Goal: Task Accomplishment & Management: Use online tool/utility

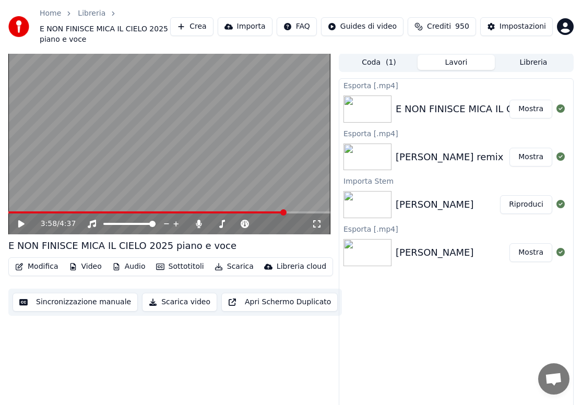
click at [127, 269] on button "Audio" at bounding box center [129, 266] width 42 height 15
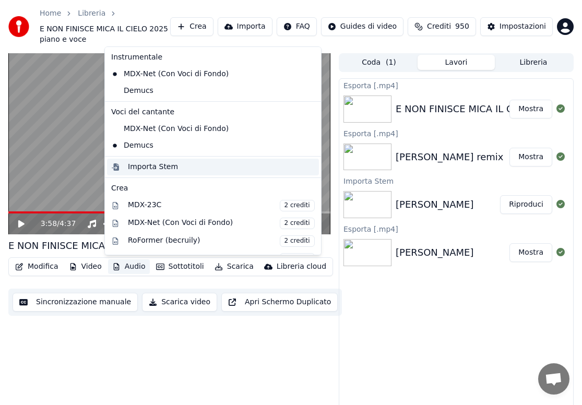
click at [150, 165] on div "Importa Stem" at bounding box center [153, 167] width 50 height 10
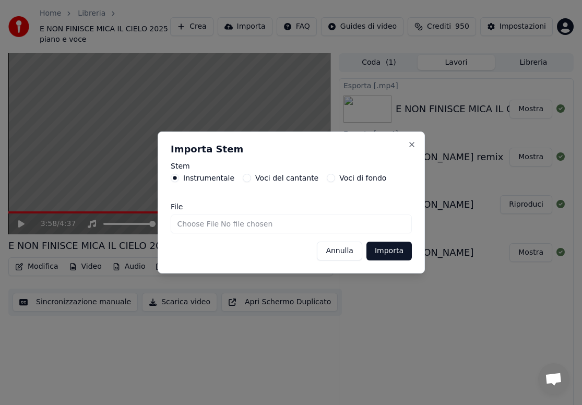
click at [187, 224] on input "File" at bounding box center [291, 223] width 241 height 19
type input "**********"
click at [381, 247] on button "Importa" at bounding box center [388, 251] width 45 height 19
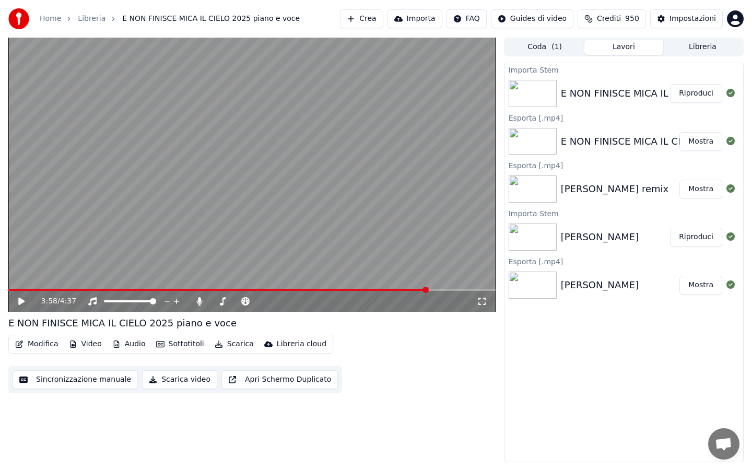
click at [19, 303] on icon at bounding box center [21, 300] width 6 height 7
click at [23, 300] on icon at bounding box center [21, 301] width 5 height 6
click at [129, 345] on button "Audio" at bounding box center [129, 344] width 42 height 15
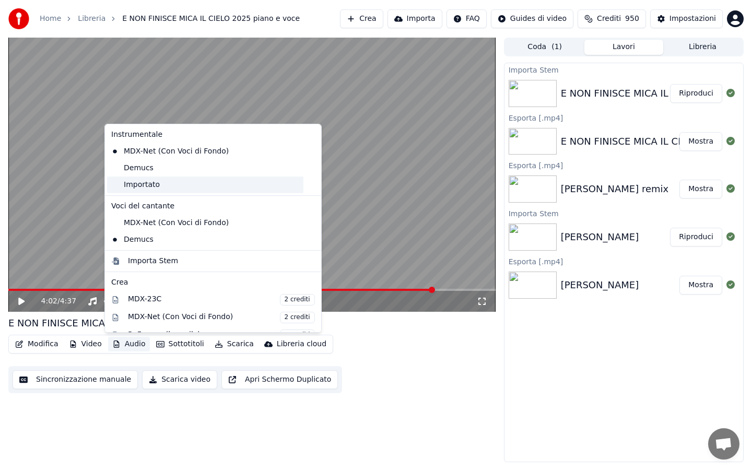
click at [145, 186] on div "Importato" at bounding box center [205, 184] width 196 height 17
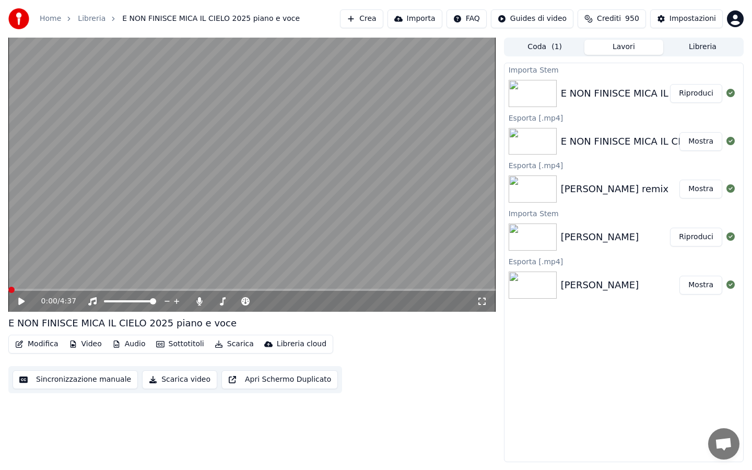
click at [42, 343] on button "Modifica" at bounding box center [37, 344] width 52 height 15
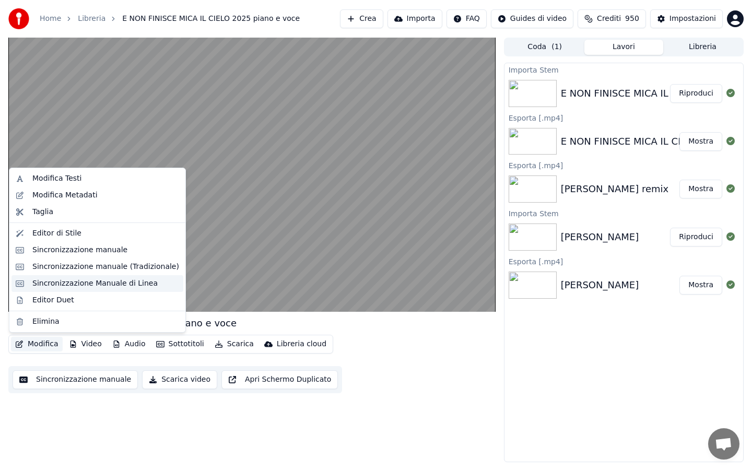
click at [66, 286] on div "Sincronizzazione Manuale di Linea" at bounding box center [94, 283] width 125 height 10
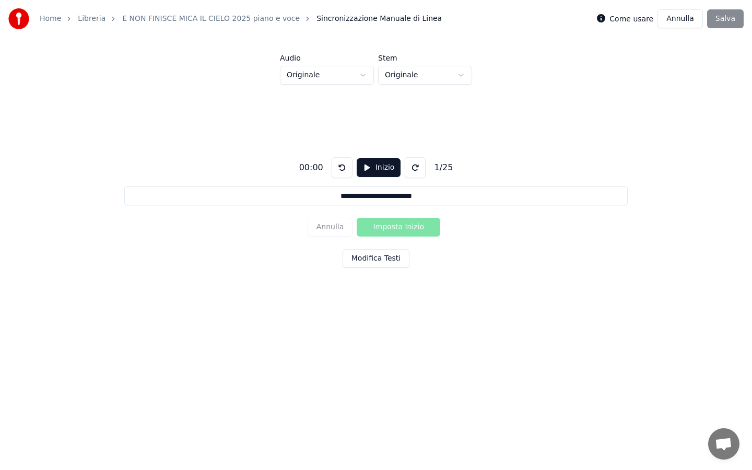
click at [358, 75] on html "**********" at bounding box center [376, 176] width 752 height 353
click at [375, 172] on button "Inizio" at bounding box center [378, 167] width 44 height 19
click at [381, 260] on button "Modifica Testi" at bounding box center [375, 258] width 67 height 19
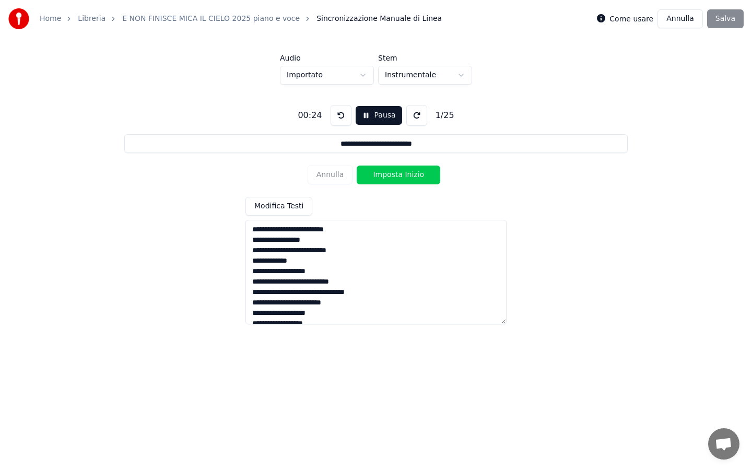
click at [390, 176] on button "Imposta Inizio" at bounding box center [398, 174] width 84 height 19
click at [390, 176] on button "Imposta Fine" at bounding box center [398, 174] width 84 height 19
click at [390, 176] on button "Imposta Inizio" at bounding box center [398, 174] width 84 height 19
click at [390, 176] on button "Imposta Fine" at bounding box center [398, 174] width 84 height 19
click at [390, 176] on button "Imposta Inizio" at bounding box center [398, 174] width 84 height 19
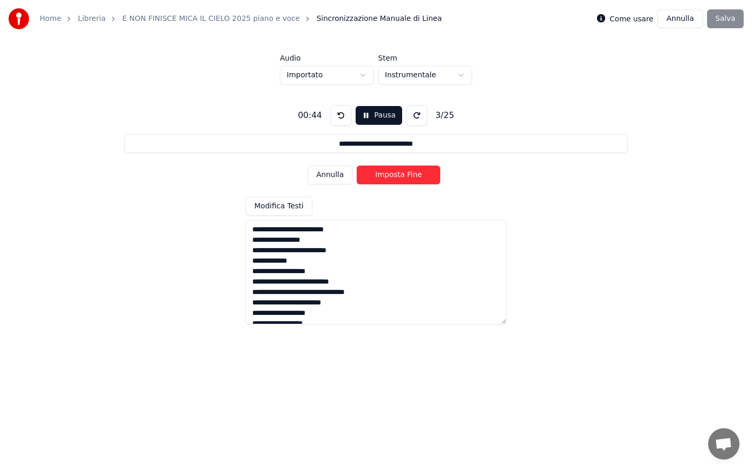
click at [390, 176] on button "Imposta Fine" at bounding box center [398, 174] width 84 height 19
click at [390, 176] on button "Imposta Inizio" at bounding box center [398, 174] width 84 height 19
click at [390, 176] on button "Imposta Fine" at bounding box center [398, 174] width 84 height 19
click at [390, 176] on button "Imposta Inizio" at bounding box center [398, 174] width 84 height 19
click at [390, 176] on button "Imposta Fine" at bounding box center [398, 174] width 84 height 19
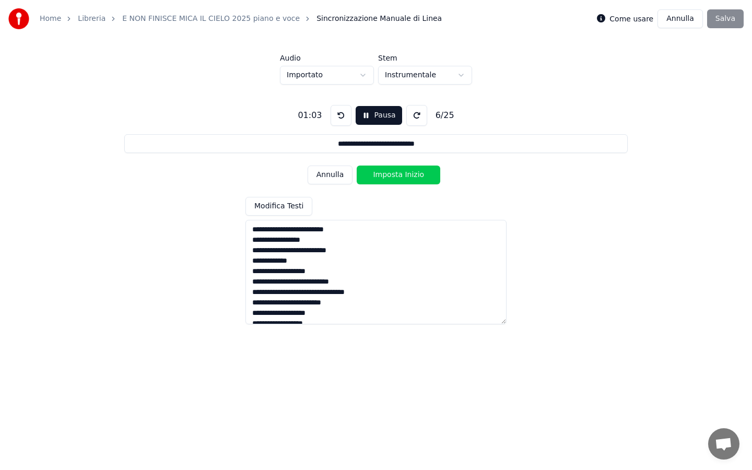
click at [390, 176] on button "Imposta Inizio" at bounding box center [398, 174] width 84 height 19
click at [390, 176] on button "Imposta Fine" at bounding box center [398, 174] width 84 height 19
click at [390, 176] on button "Imposta Inizio" at bounding box center [398, 174] width 84 height 19
click at [390, 176] on button "Imposta Fine" at bounding box center [398, 174] width 84 height 19
click at [390, 176] on button "Imposta Inizio" at bounding box center [398, 174] width 84 height 19
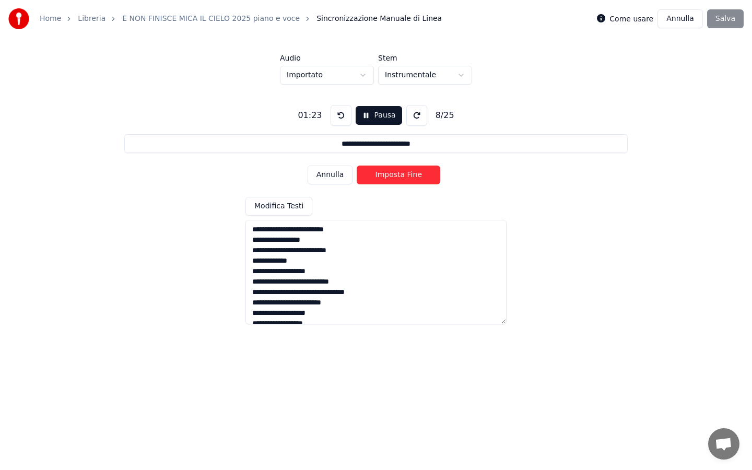
click at [390, 176] on button "Imposta Fine" at bounding box center [398, 174] width 84 height 19
click at [390, 176] on button "Imposta Inizio" at bounding box center [398, 174] width 84 height 19
click at [390, 176] on button "Imposta Fine" at bounding box center [398, 174] width 84 height 19
click at [390, 176] on button "Imposta Inizio" at bounding box center [398, 174] width 84 height 19
click at [390, 176] on button "Imposta Fine" at bounding box center [398, 174] width 84 height 19
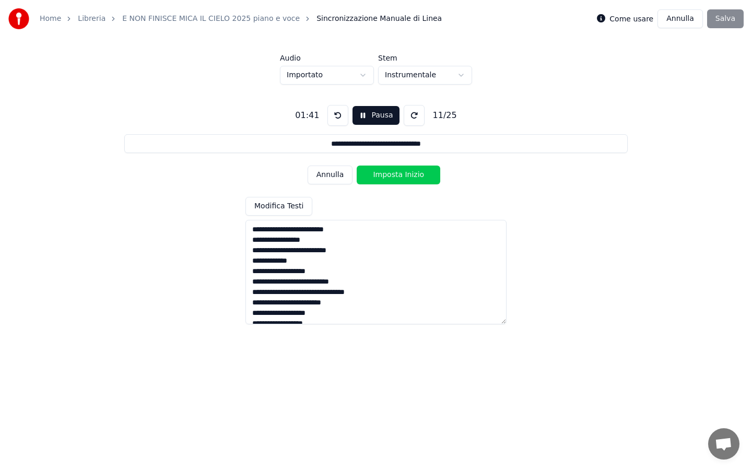
click at [390, 176] on button "Imposta Inizio" at bounding box center [398, 174] width 84 height 19
click at [390, 176] on button "Imposta Fine" at bounding box center [398, 174] width 84 height 19
click at [390, 176] on button "Imposta Inizio" at bounding box center [398, 174] width 84 height 19
click at [390, 176] on button "Imposta Fine" at bounding box center [398, 174] width 84 height 19
click at [390, 176] on button "Imposta Inizio" at bounding box center [398, 174] width 84 height 19
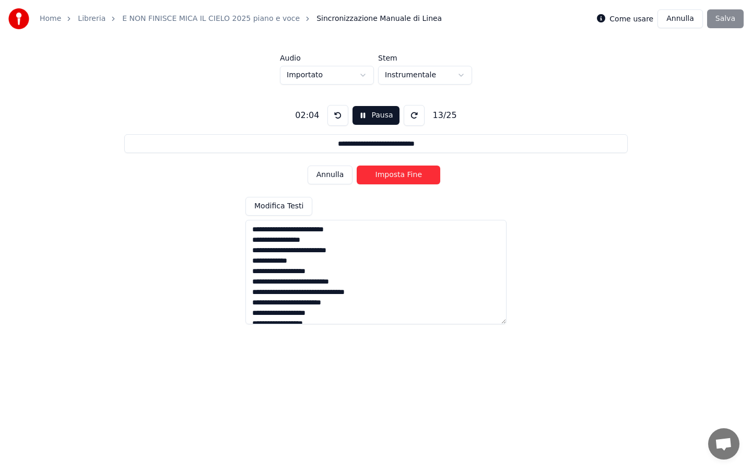
click at [390, 176] on button "Imposta Fine" at bounding box center [398, 174] width 84 height 19
click at [390, 176] on button "Imposta Inizio" at bounding box center [398, 174] width 84 height 19
click at [390, 176] on button "Imposta Fine" at bounding box center [398, 174] width 84 height 19
click at [390, 176] on button "Imposta Inizio" at bounding box center [398, 174] width 84 height 19
click at [390, 176] on button "Imposta Fine" at bounding box center [398, 174] width 84 height 19
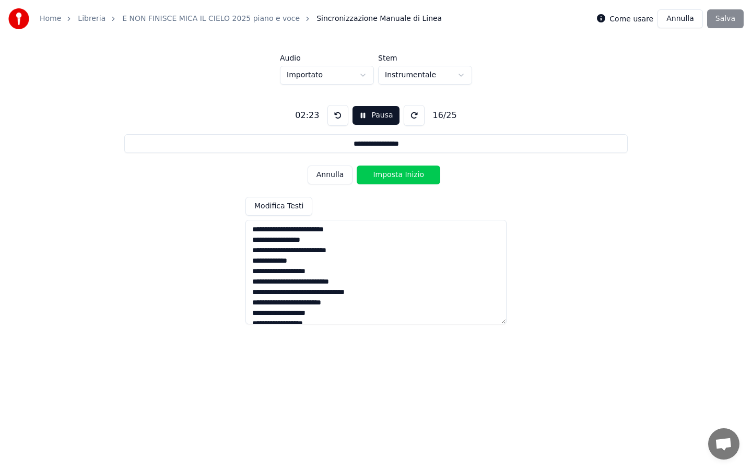
click at [390, 176] on button "Imposta Inizio" at bounding box center [398, 174] width 84 height 19
click at [390, 176] on button "Imposta Fine" at bounding box center [398, 174] width 84 height 19
click at [330, 175] on button "Annulla" at bounding box center [329, 174] width 45 height 19
click at [395, 177] on button "Imposta Inizio" at bounding box center [398, 174] width 84 height 19
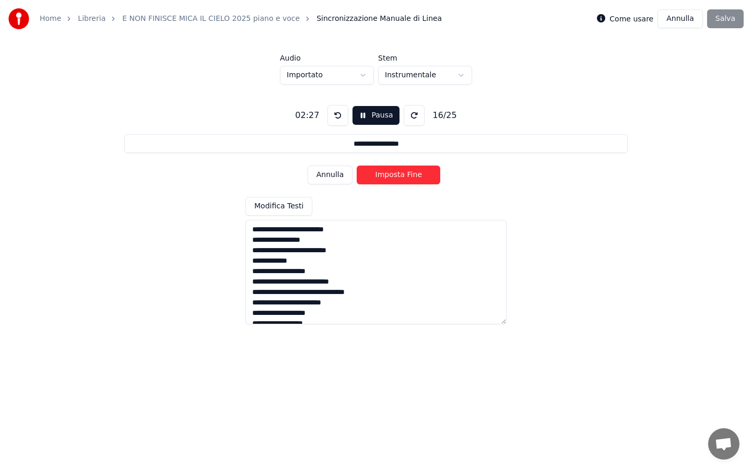
click at [395, 177] on button "Imposta Fine" at bounding box center [398, 174] width 84 height 19
click at [395, 177] on button "Imposta Inizio" at bounding box center [398, 174] width 84 height 19
click at [364, 118] on button "Pausa" at bounding box center [375, 115] width 46 height 19
click at [379, 293] on textarea "**********" at bounding box center [375, 272] width 261 height 104
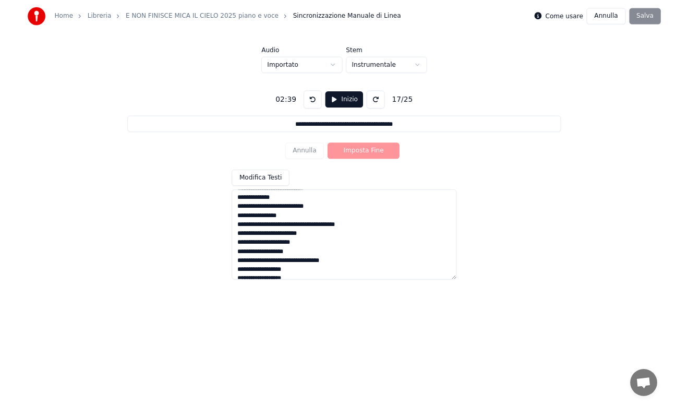
scroll to position [134, 0]
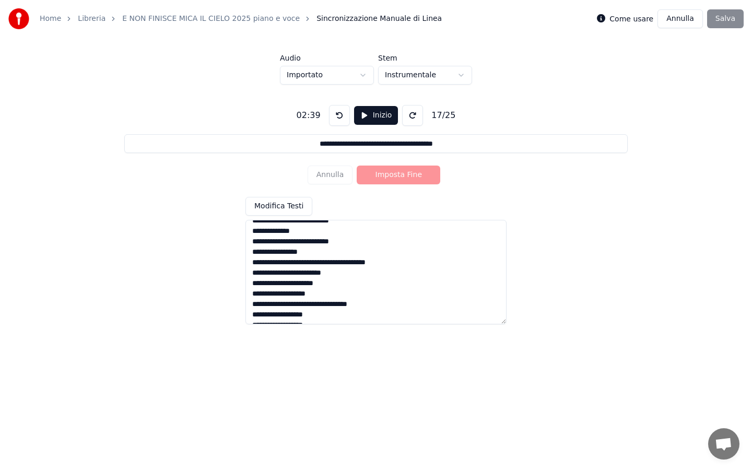
drag, startPoint x: 400, startPoint y: 231, endPoint x: 253, endPoint y: 263, distance: 150.7
click at [253, 263] on textarea "**********" at bounding box center [375, 272] width 261 height 104
type input "**********"
click at [288, 246] on textarea "**********" at bounding box center [375, 272] width 261 height 104
type textarea "**********"
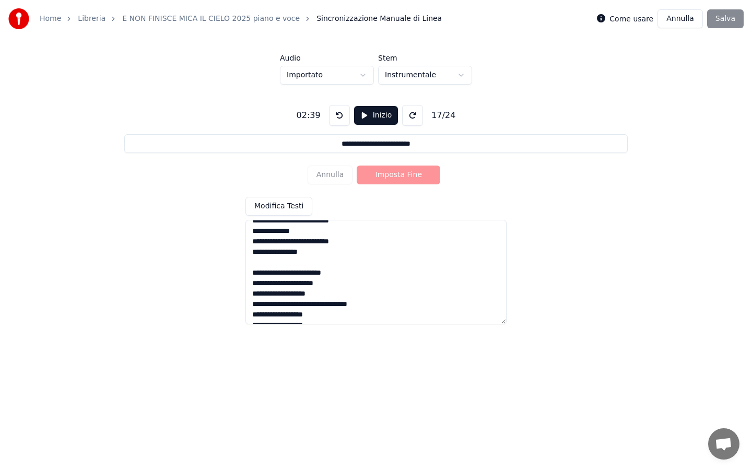
click at [338, 174] on div "Annulla Imposta Fine" at bounding box center [375, 174] width 137 height 27
click at [374, 119] on button "Inizio" at bounding box center [376, 115] width 44 height 19
click at [377, 175] on button "Imposta Fine" at bounding box center [398, 174] width 84 height 19
click at [340, 174] on button "Annulla" at bounding box center [329, 174] width 45 height 19
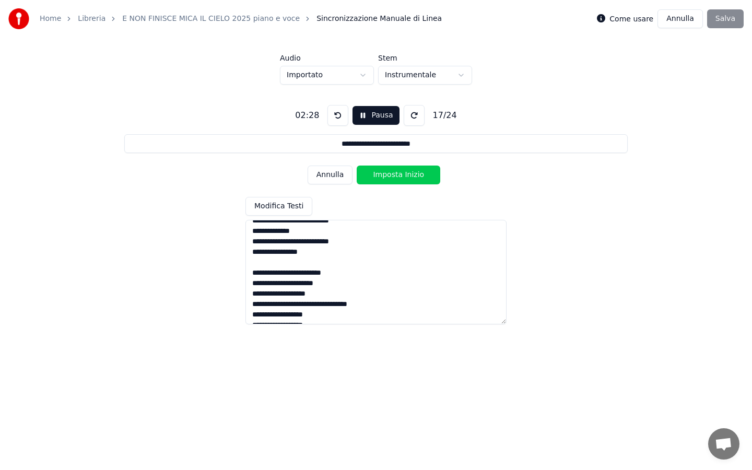
click at [340, 174] on button "Annulla" at bounding box center [329, 174] width 45 height 19
click at [391, 177] on button "Imposta Inizio" at bounding box center [398, 174] width 84 height 19
click at [391, 177] on button "Imposta Fine" at bounding box center [398, 174] width 84 height 19
click at [391, 177] on button "Imposta Inizio" at bounding box center [398, 174] width 84 height 19
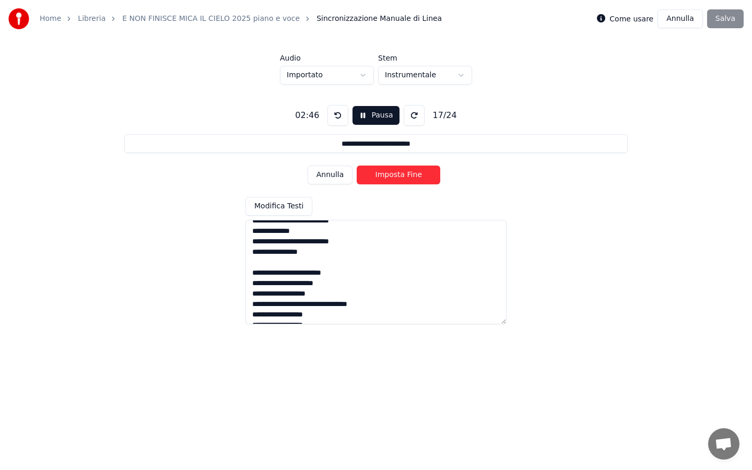
click at [391, 177] on button "Imposta Fine" at bounding box center [398, 174] width 84 height 19
click at [391, 177] on button "Imposta Inizio" at bounding box center [398, 174] width 84 height 19
click at [391, 177] on button "Imposta Fine" at bounding box center [398, 174] width 84 height 19
click at [391, 177] on button "Imposta Inizio" at bounding box center [398, 174] width 84 height 19
click at [391, 177] on button "Imposta Fine" at bounding box center [398, 174] width 84 height 19
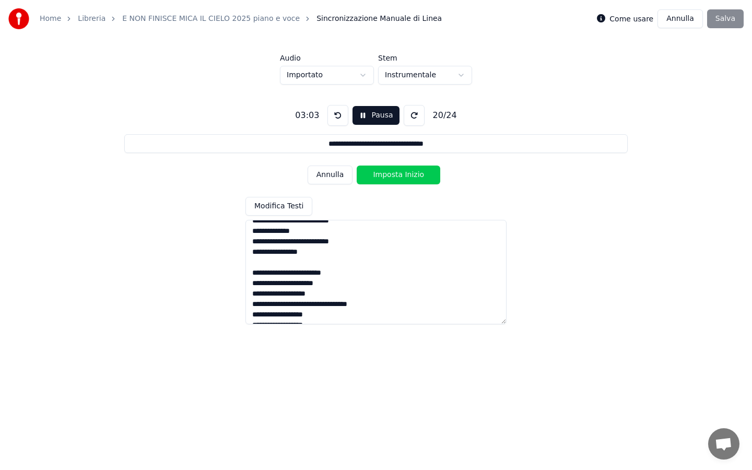
click at [391, 177] on button "Imposta Inizio" at bounding box center [398, 174] width 84 height 19
click at [391, 177] on button "Imposta Fine" at bounding box center [398, 174] width 84 height 19
click at [391, 177] on button "Imposta Inizio" at bounding box center [398, 174] width 84 height 19
click at [391, 177] on button "Imposta Fine" at bounding box center [398, 174] width 84 height 19
click at [391, 177] on button "Imposta Inizio" at bounding box center [398, 174] width 84 height 19
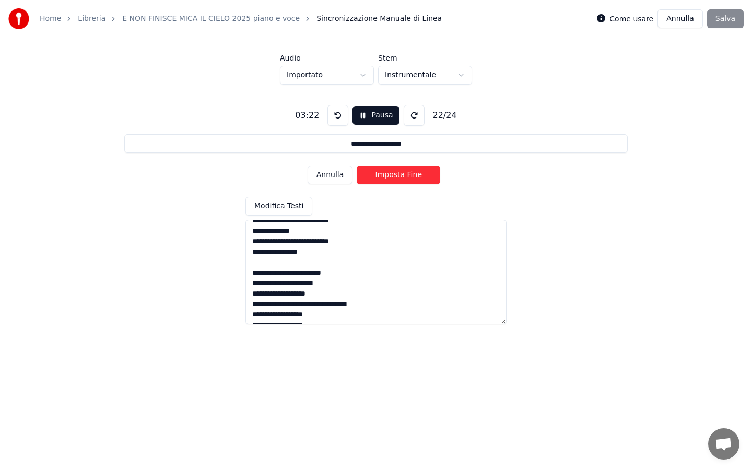
click at [391, 177] on button "Imposta Fine" at bounding box center [398, 174] width 84 height 19
click at [396, 174] on button "Imposta Inizio" at bounding box center [398, 174] width 84 height 19
click at [396, 174] on button "Imposta Fine" at bounding box center [398, 174] width 84 height 19
type input "**********"
click at [406, 175] on button "Imposta Inizio" at bounding box center [398, 174] width 84 height 19
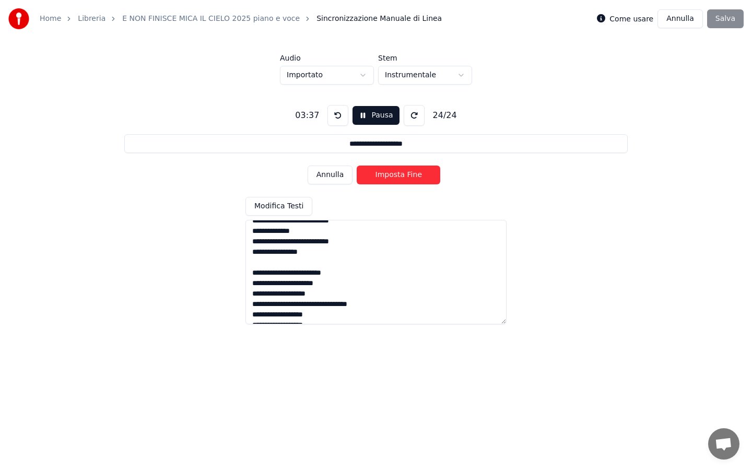
click at [406, 175] on button "Imposta Fine" at bounding box center [398, 174] width 84 height 19
click at [581, 22] on button "Salva" at bounding box center [725, 18] width 37 height 19
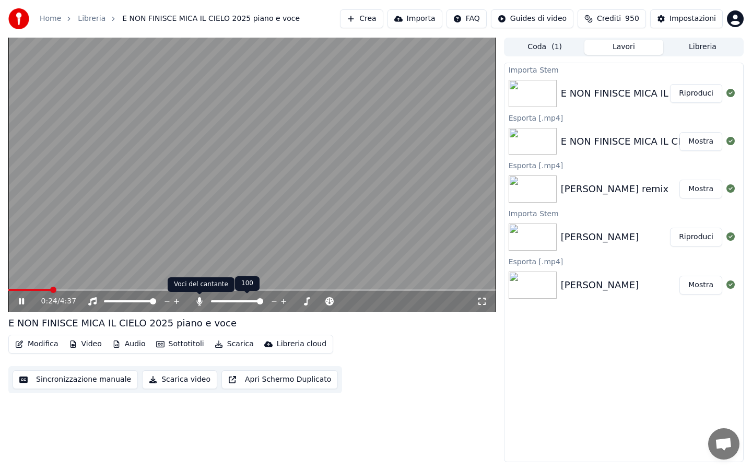
click at [197, 302] on icon at bounding box center [199, 301] width 10 height 8
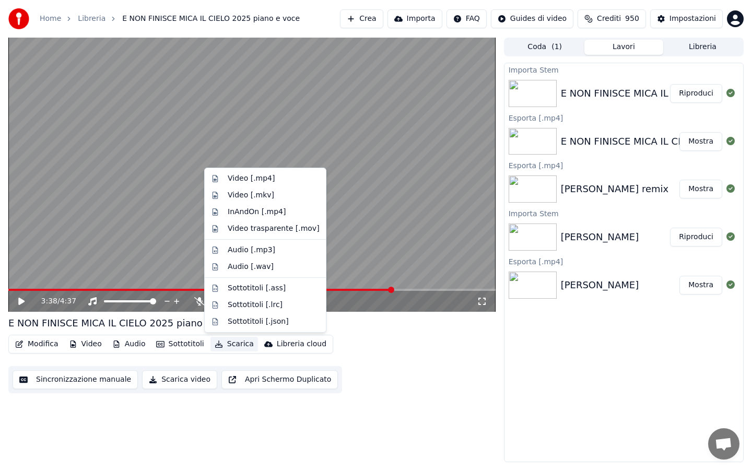
click at [234, 341] on button "Scarica" at bounding box center [233, 344] width 47 height 15
click at [240, 181] on div "Video [.mp4]" at bounding box center [251, 178] width 47 height 10
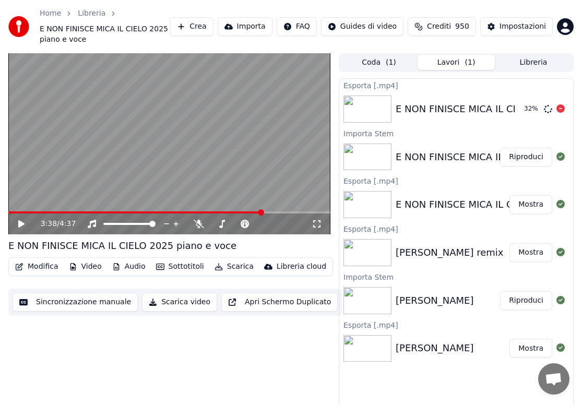
click at [555, 110] on div "32 %" at bounding box center [542, 109] width 45 height 13
click at [559, 109] on icon at bounding box center [560, 108] width 8 height 8
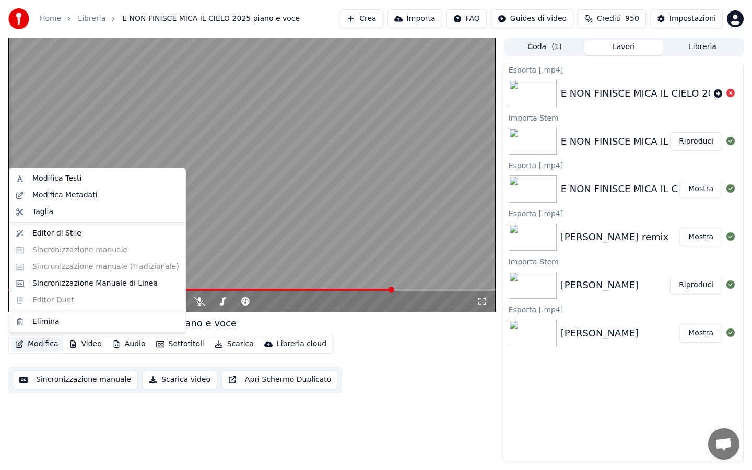
click at [44, 344] on button "Modifica" at bounding box center [37, 344] width 52 height 15
click at [68, 193] on div "Modifica Metadati" at bounding box center [64, 195] width 65 height 10
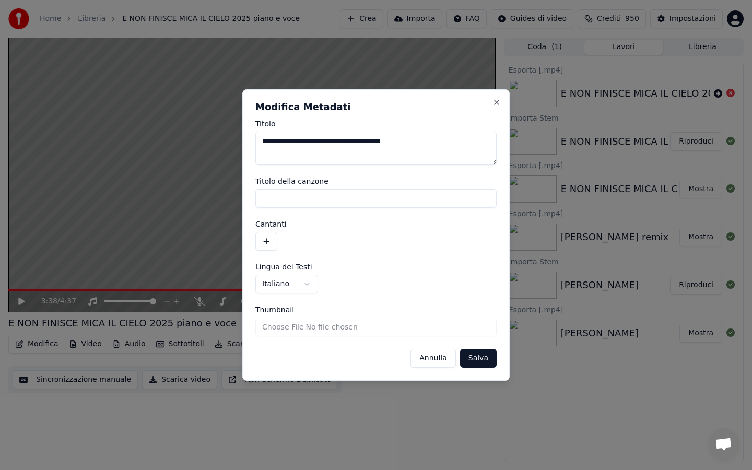
drag, startPoint x: 365, startPoint y: 140, endPoint x: 457, endPoint y: 152, distance: 92.0
click at [456, 150] on textarea "**********" at bounding box center [375, 148] width 241 height 33
type textarea "**********"
click at [483, 359] on button "Salva" at bounding box center [478, 358] width 37 height 19
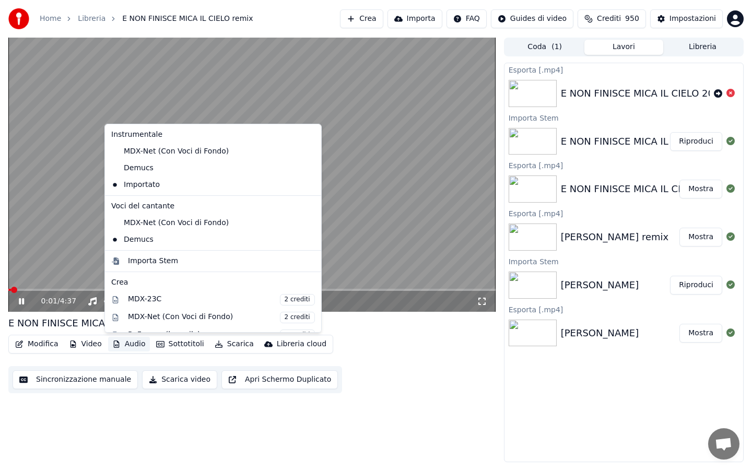
click at [135, 347] on button "Audio" at bounding box center [129, 344] width 42 height 15
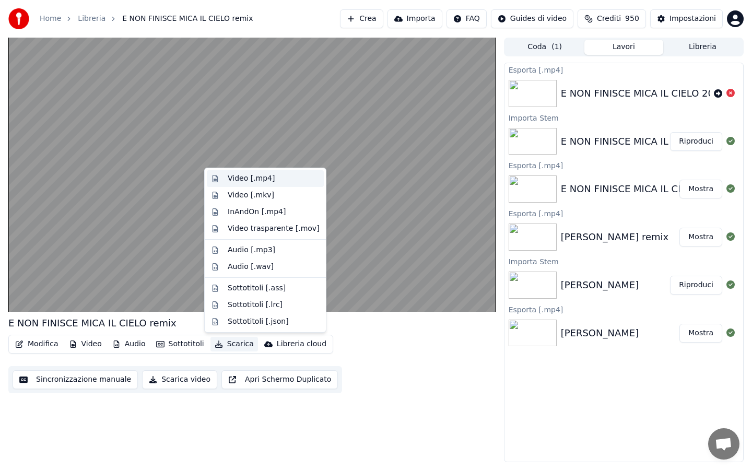
click at [248, 180] on div "Video [.mp4]" at bounding box center [251, 178] width 47 height 10
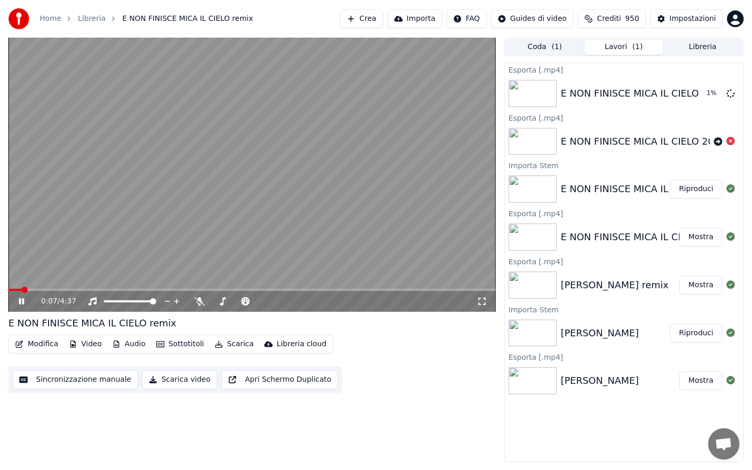
click at [19, 299] on icon at bounding box center [21, 301] width 5 height 6
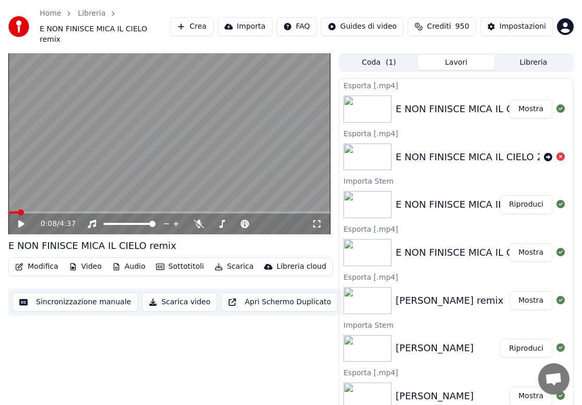
click at [534, 56] on button "Libreria" at bounding box center [533, 62] width 77 height 15
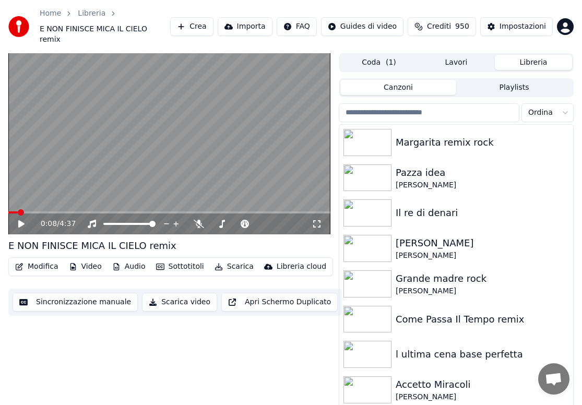
click at [558, 105] on html "Home Libreria E NON FINISCE MICA IL CIELO remix Crea Importa FAQ Guides di vide…" at bounding box center [291, 202] width 582 height 405
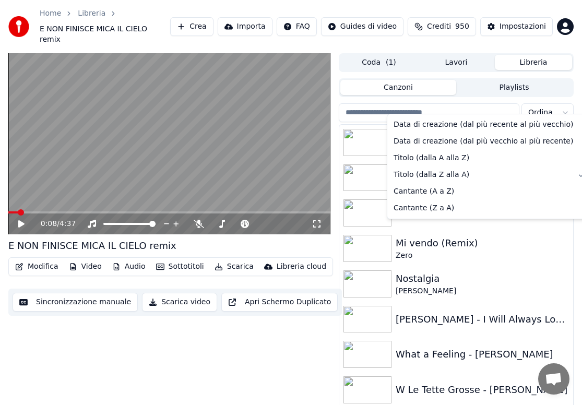
click at [447, 243] on html "Home Libreria E NON FINISCE MICA IL CIELO remix Crea Importa FAQ Guides di vide…" at bounding box center [291, 202] width 582 height 405
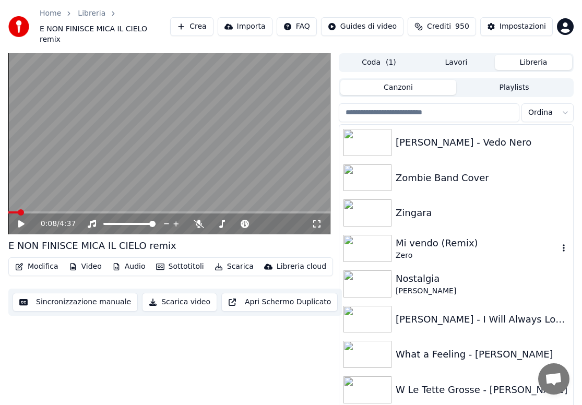
click at [444, 253] on html "Home Libreria E NON FINISCE MICA IL CIELO remix Crea Importa FAQ Guides di vide…" at bounding box center [291, 202] width 582 height 405
click at [461, 55] on button "Lavori" at bounding box center [456, 62] width 77 height 15
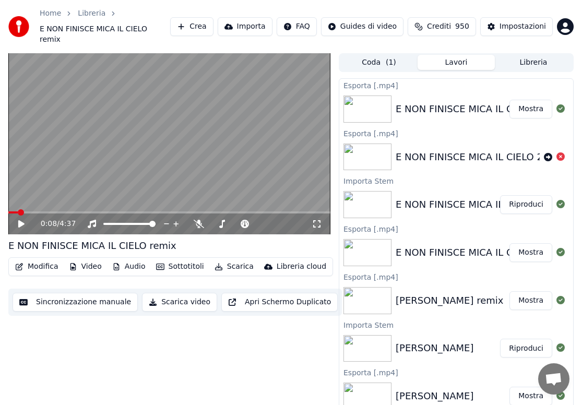
click at [390, 57] on span "( 1 )" at bounding box center [391, 62] width 10 height 10
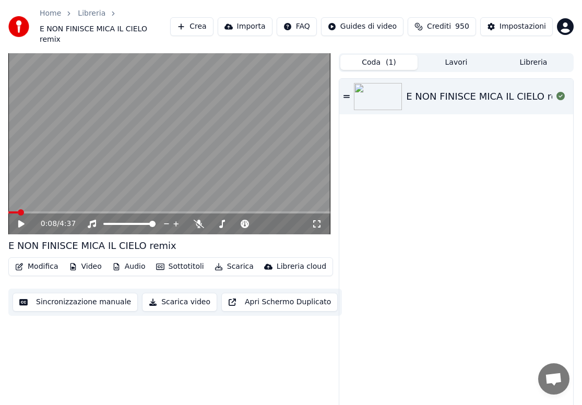
click at [437, 55] on button "Lavori" at bounding box center [456, 62] width 77 height 15
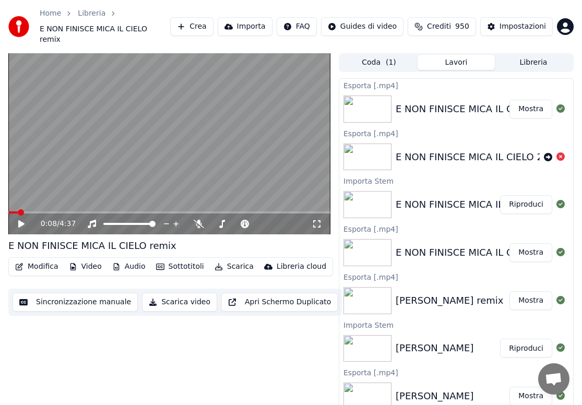
click at [534, 55] on button "Libreria" at bounding box center [533, 62] width 77 height 15
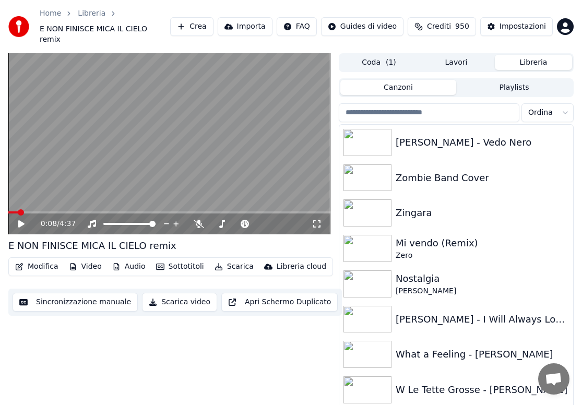
click at [418, 103] on input "search" at bounding box center [429, 112] width 181 height 19
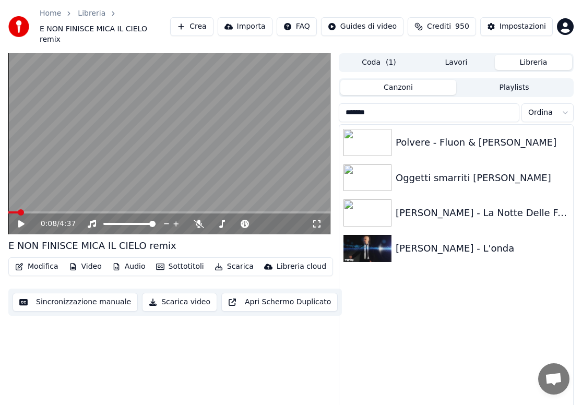
click at [408, 106] on input "*******" at bounding box center [429, 112] width 181 height 19
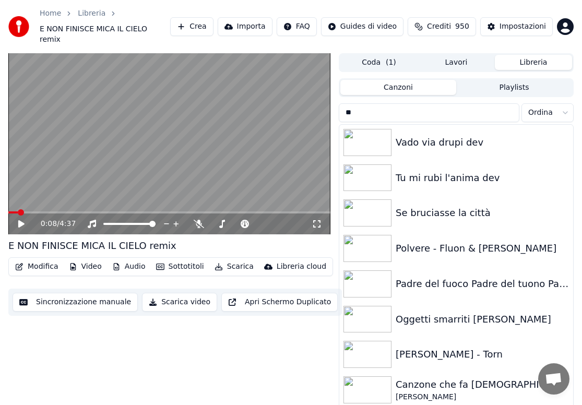
type input "*"
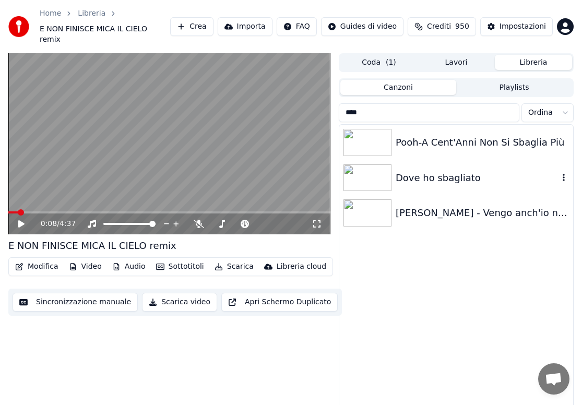
click at [427, 171] on div "Dove ho sbagliato" at bounding box center [477, 178] width 163 height 15
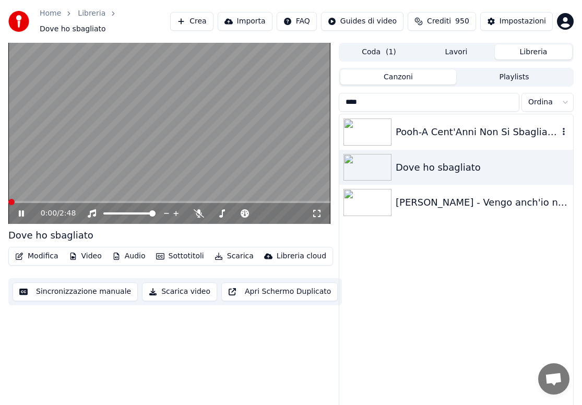
click at [400, 93] on input "****" at bounding box center [429, 102] width 181 height 19
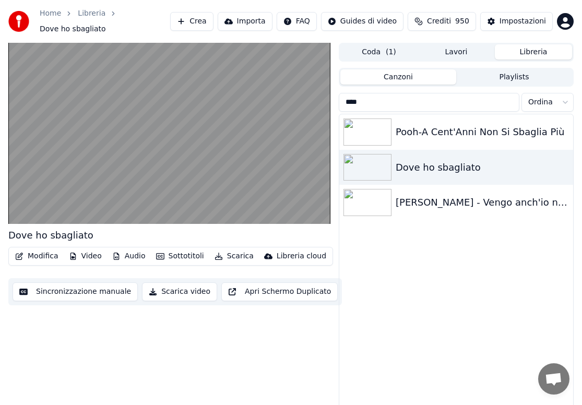
click at [408, 96] on input "****" at bounding box center [429, 102] width 181 height 19
type input "*"
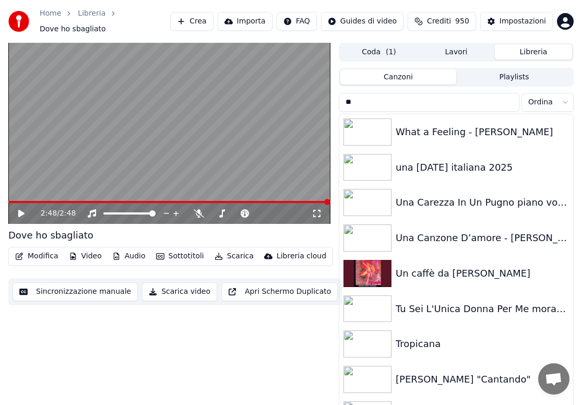
type input "*"
